Goal: Navigation & Orientation: Understand site structure

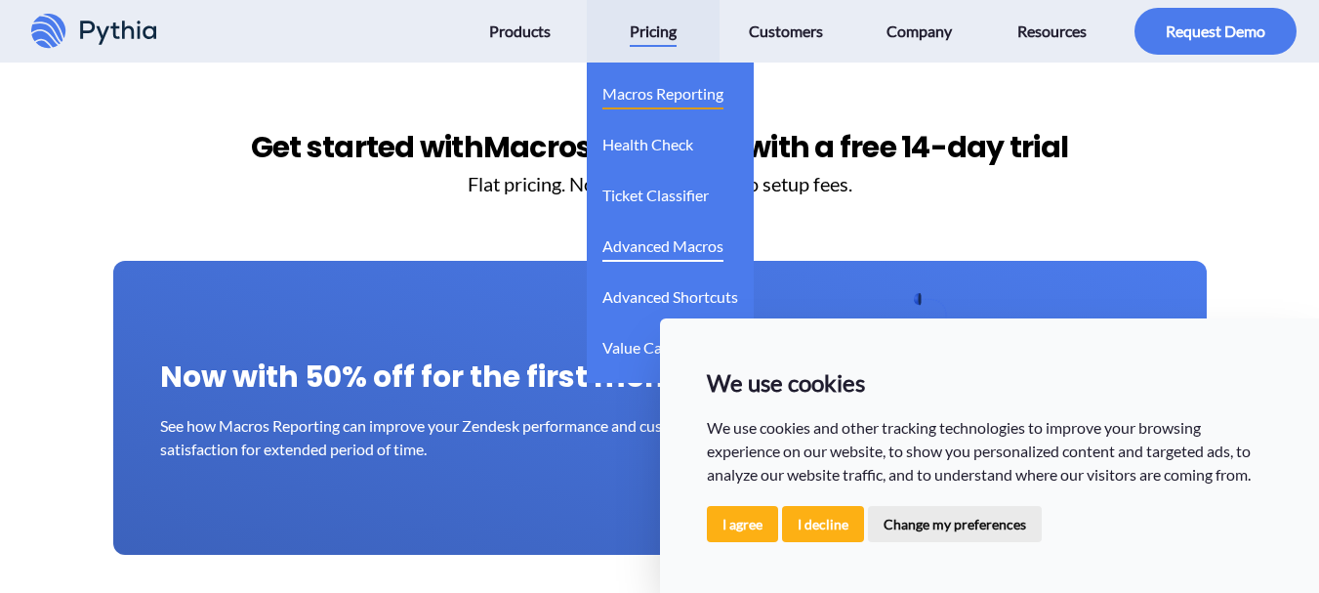
click at [649, 252] on span "Advanced Macros" at bounding box center [663, 245] width 121 height 31
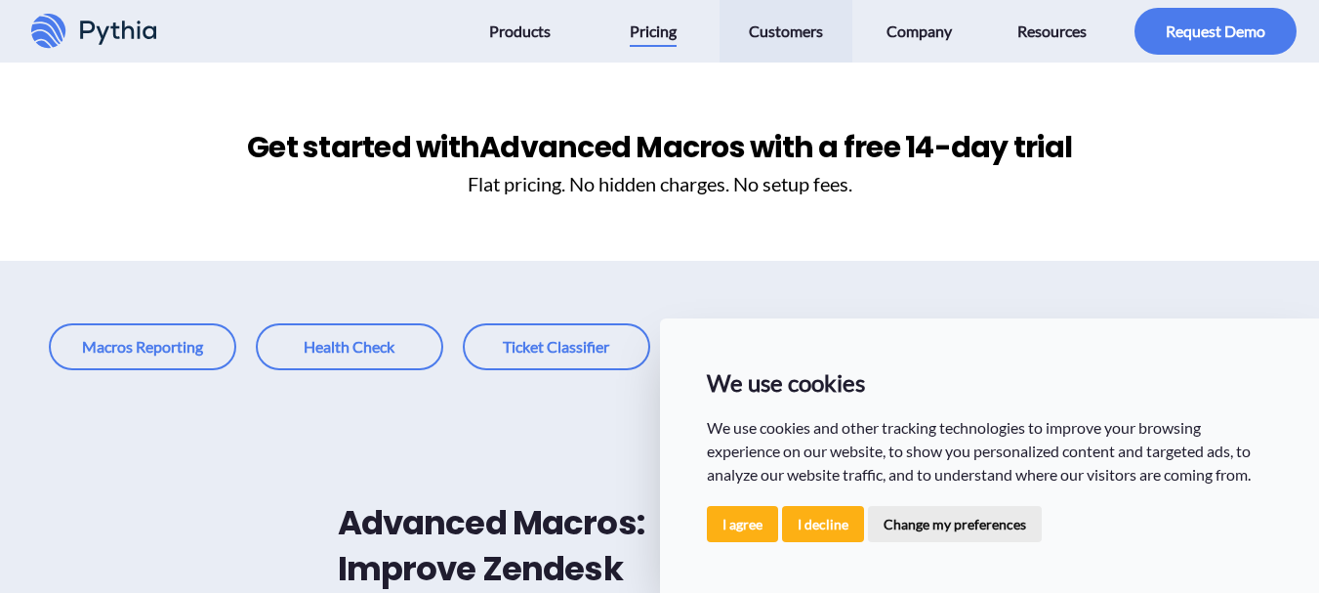
click at [781, 36] on span "Customers" at bounding box center [786, 31] width 74 height 31
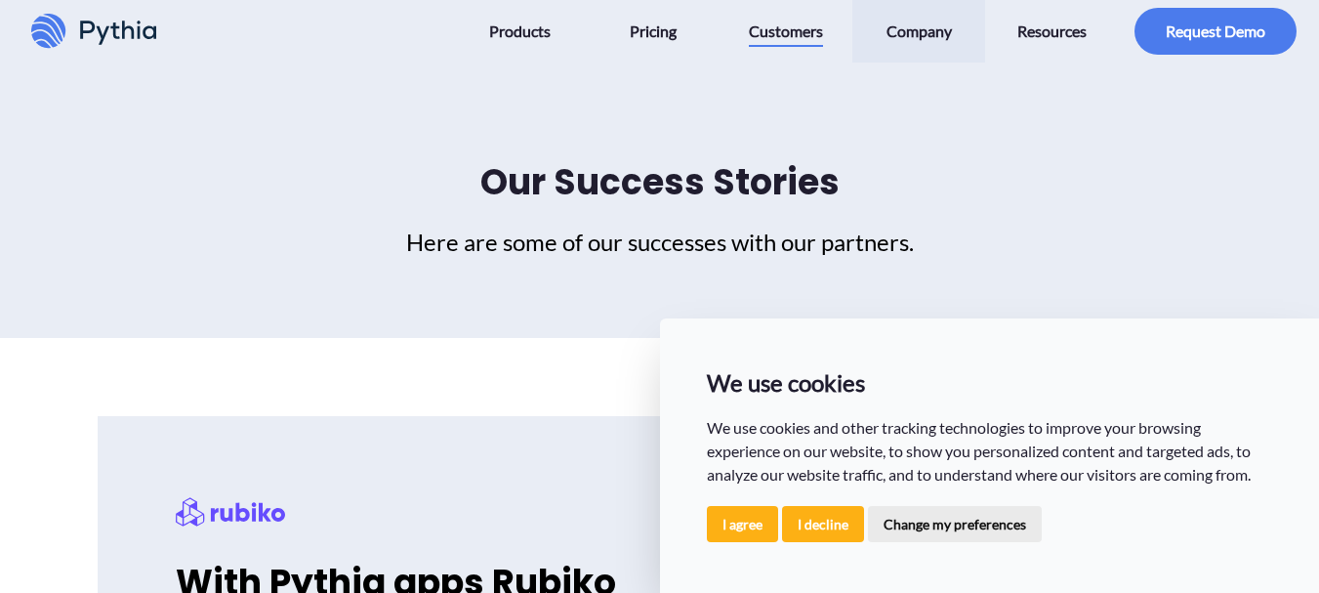
click at [920, 30] on span "Company" at bounding box center [919, 31] width 65 height 31
